Goal: Task Accomplishment & Management: Use online tool/utility

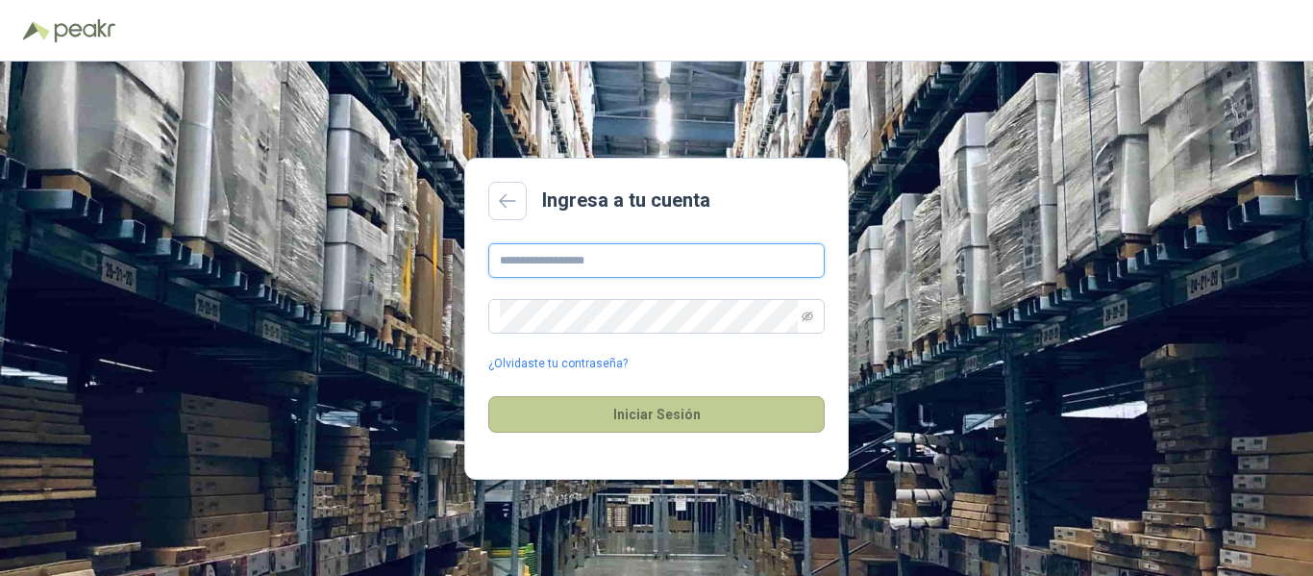
type input "**********"
click at [616, 408] on button "Iniciar Sesión" at bounding box center [656, 414] width 336 height 37
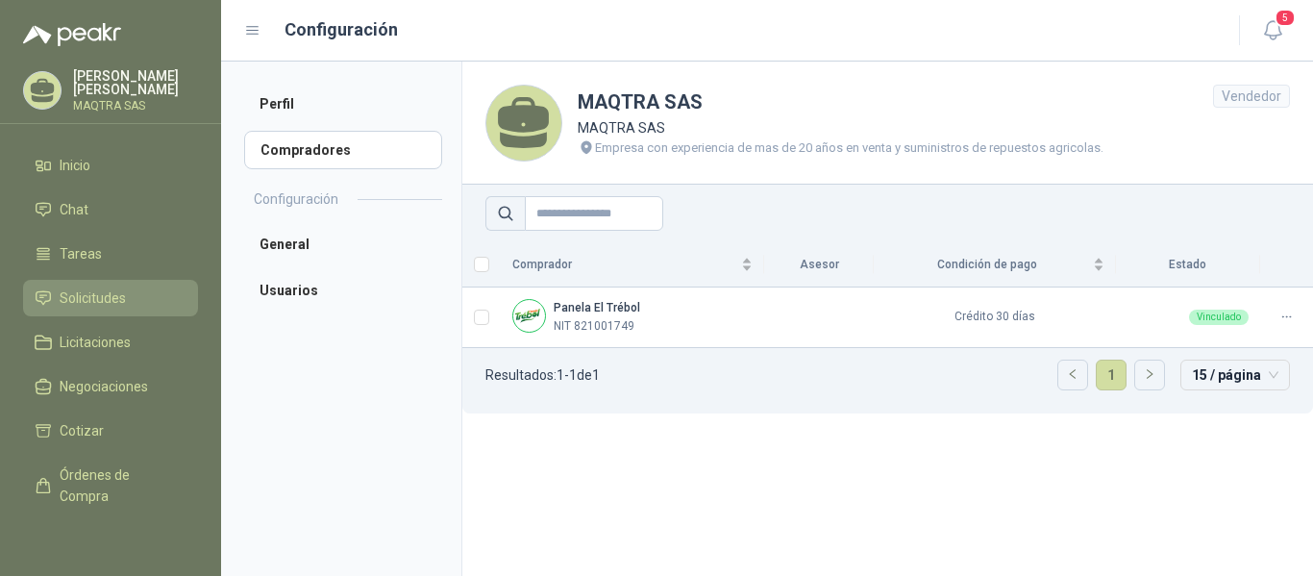
click at [88, 297] on span "Solicitudes" at bounding box center [93, 297] width 66 height 21
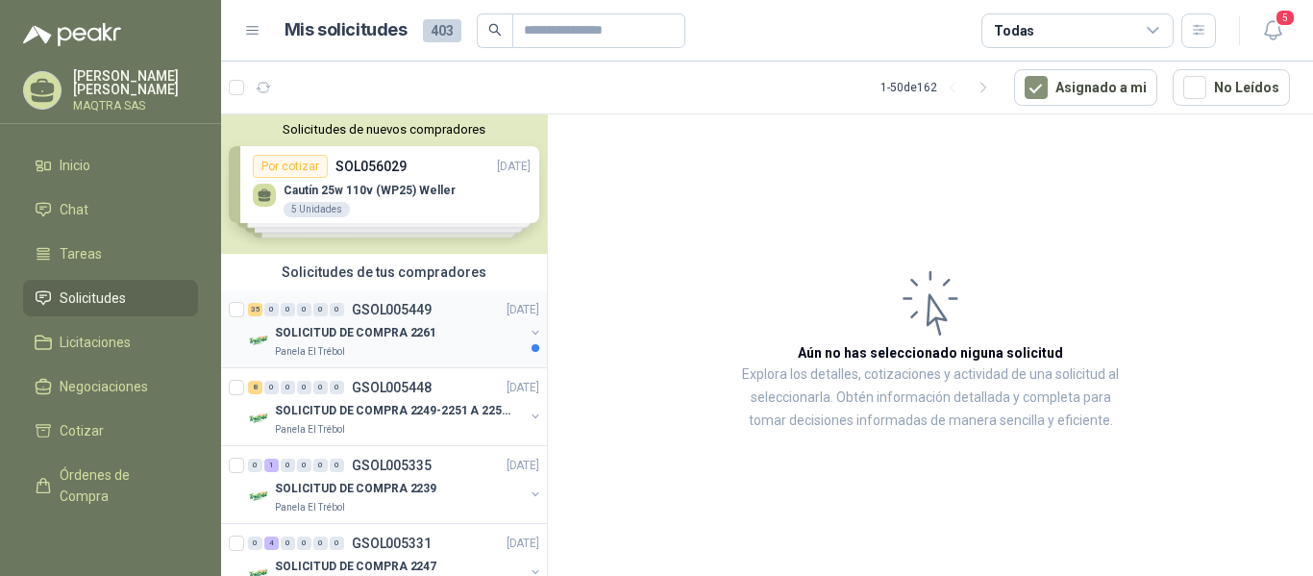
click at [317, 346] on p "Panela El Trébol" at bounding box center [310, 351] width 70 height 15
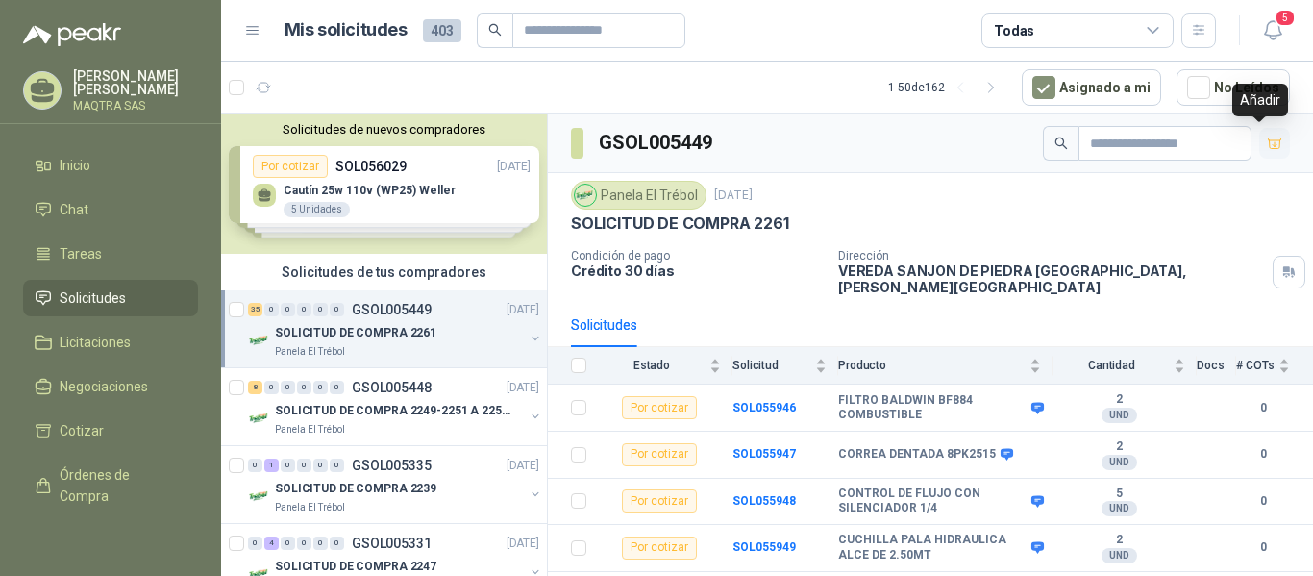
click at [1267, 136] on icon "button" at bounding box center [1275, 143] width 16 height 16
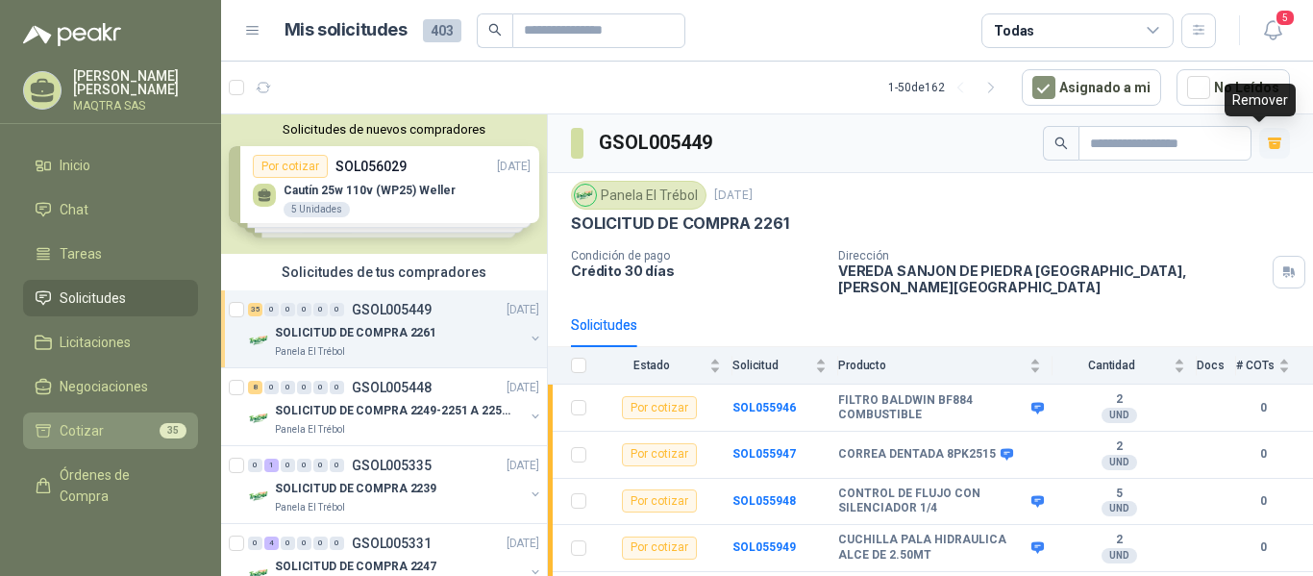
click at [105, 433] on li "Cotizar 35" at bounding box center [111, 430] width 152 height 21
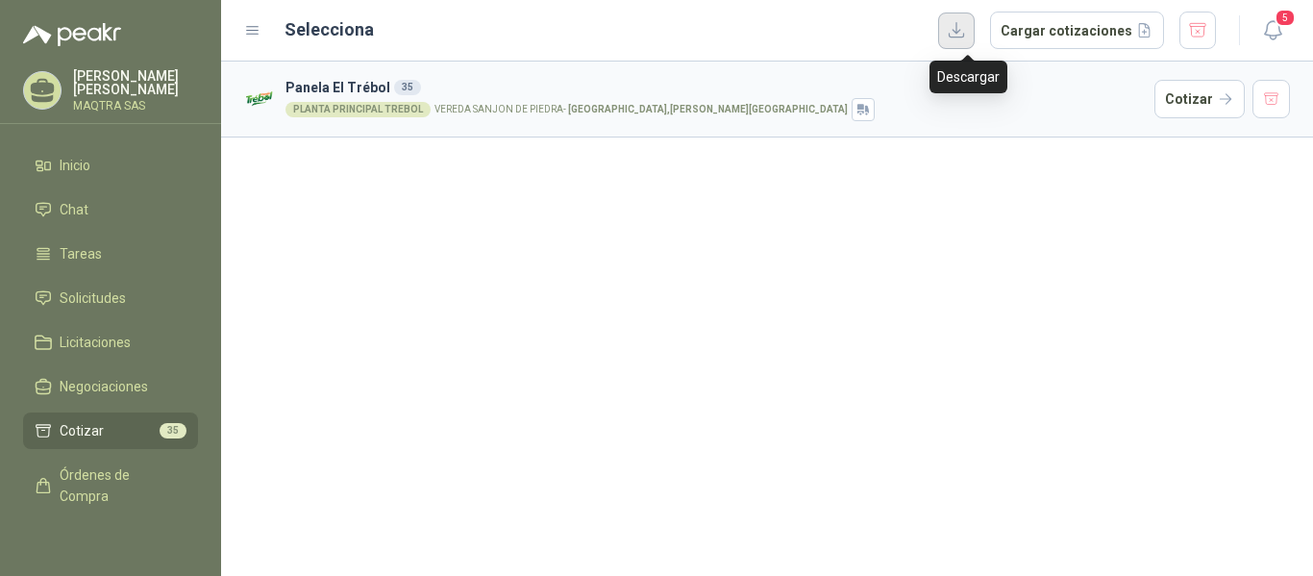
click at [958, 27] on button "button" at bounding box center [956, 30] width 37 height 37
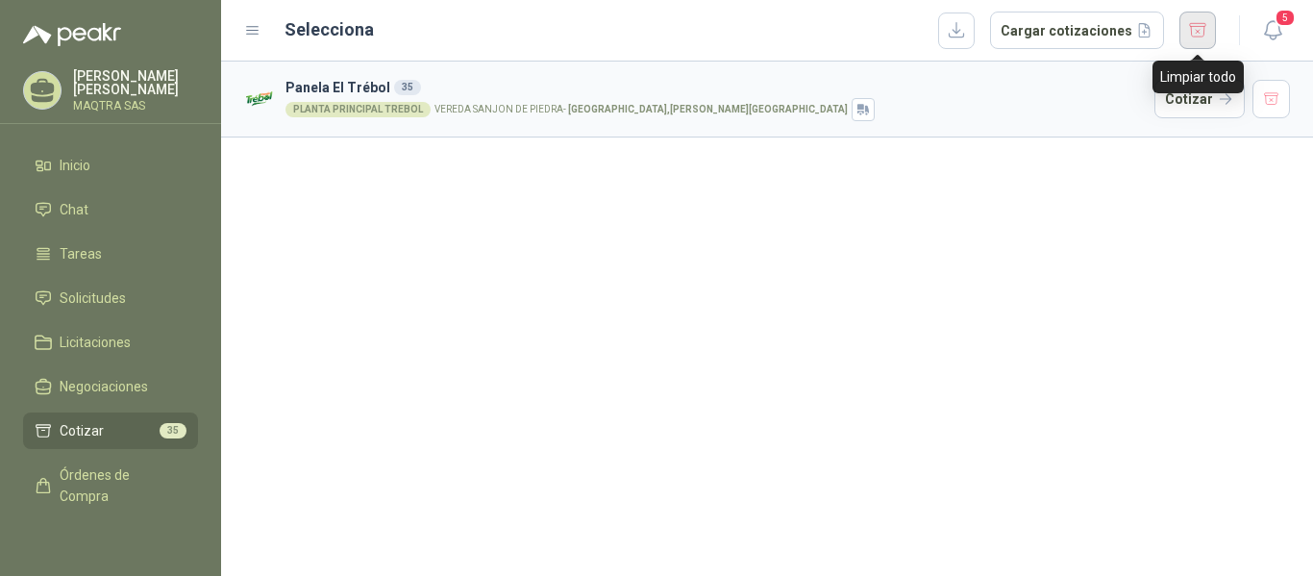
click at [1189, 32] on button "button" at bounding box center [1197, 30] width 37 height 37
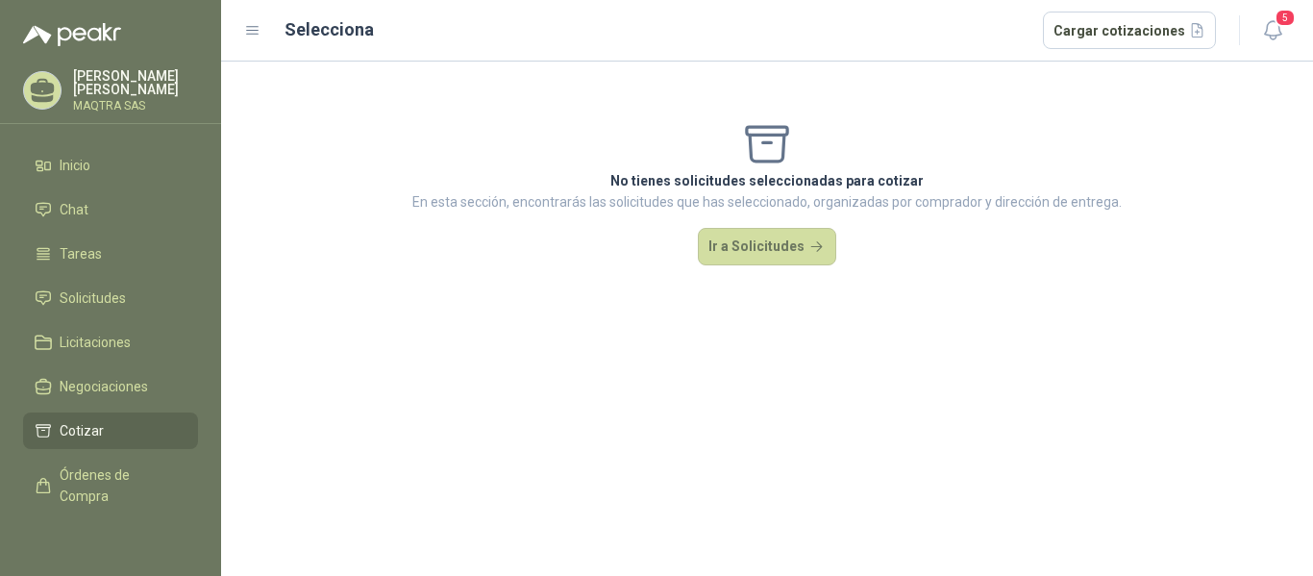
click at [35, 86] on icon at bounding box center [43, 87] width 24 height 16
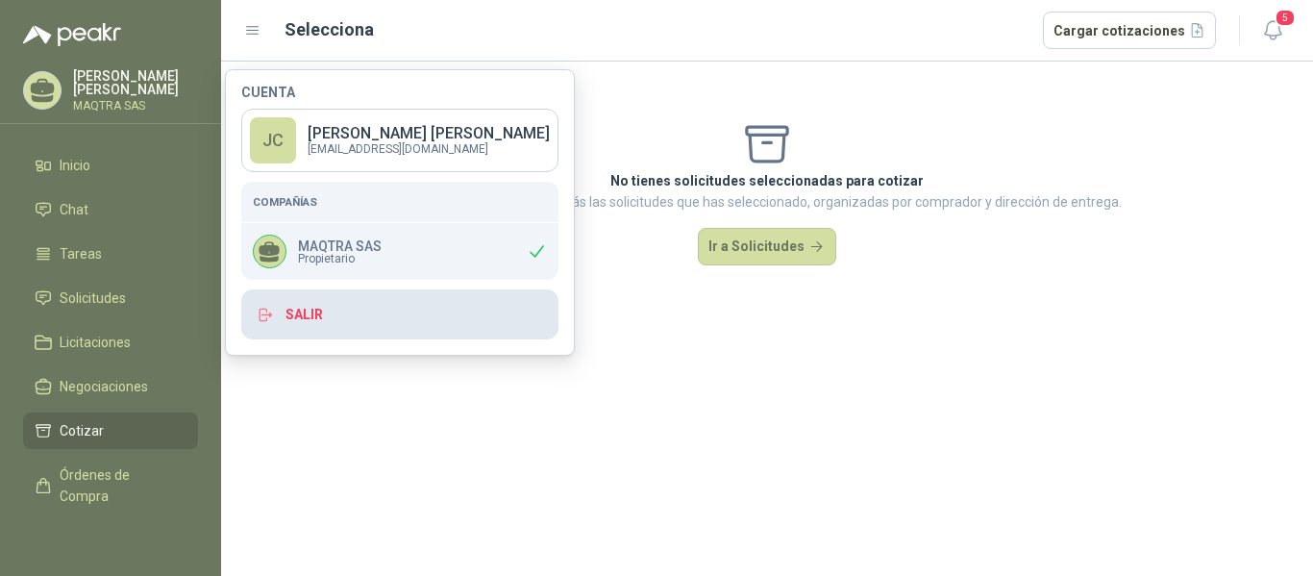
click at [301, 308] on button "Salir" at bounding box center [399, 314] width 317 height 50
